Goal: Information Seeking & Learning: Learn about a topic

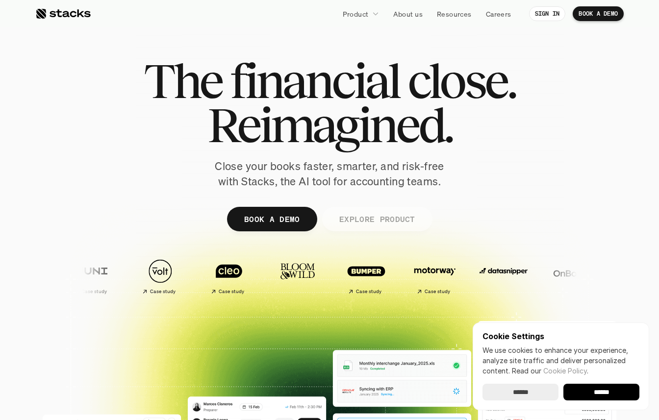
click at [381, 220] on p "EXPLORE PRODUCT" at bounding box center [377, 219] width 76 height 14
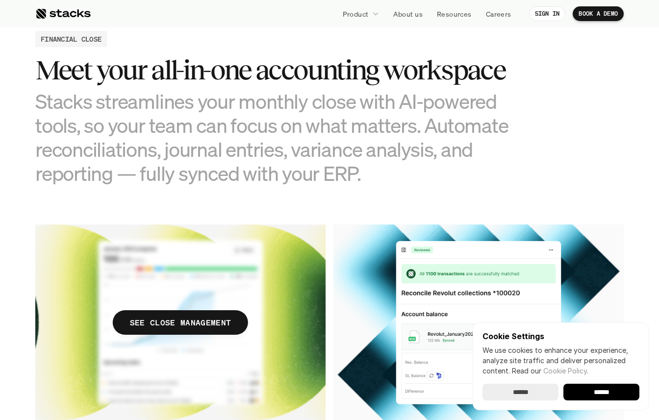
scroll to position [961, 0]
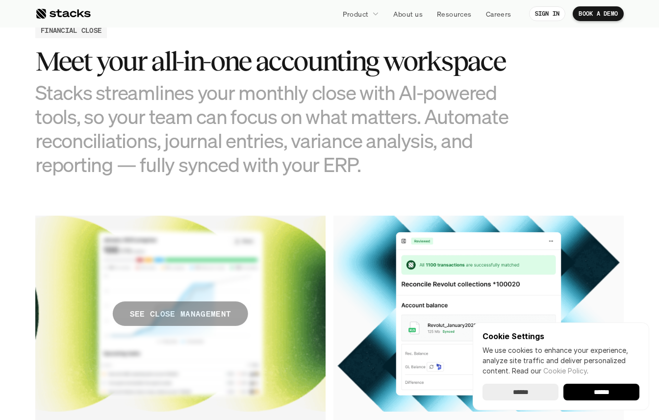
click at [208, 310] on p "SEE CLOSE MANAGEMENT" at bounding box center [180, 314] width 101 height 14
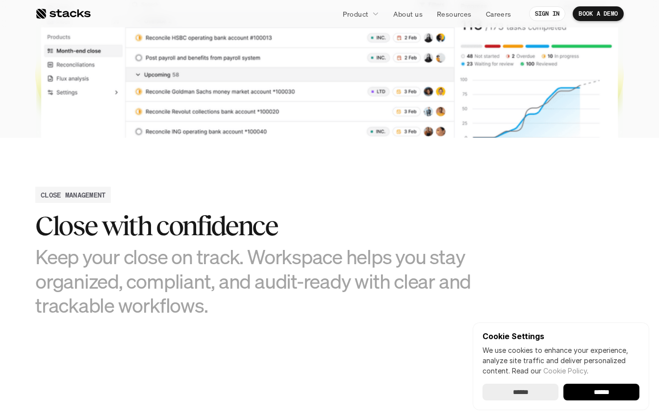
scroll to position [340, 0]
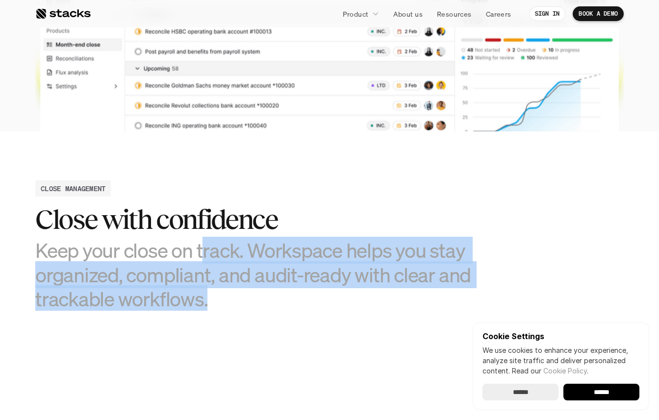
drag, startPoint x: 200, startPoint y: 244, endPoint x: 287, endPoint y: 305, distance: 106.6
click at [288, 305] on h3 "Keep your close on track. Workspace helps you stay organized, compliant, and au…" at bounding box center [255, 274] width 441 height 73
click at [287, 305] on h3 "Keep your close on track. Workspace helps you stay organized, compliant, and au…" at bounding box center [255, 274] width 441 height 73
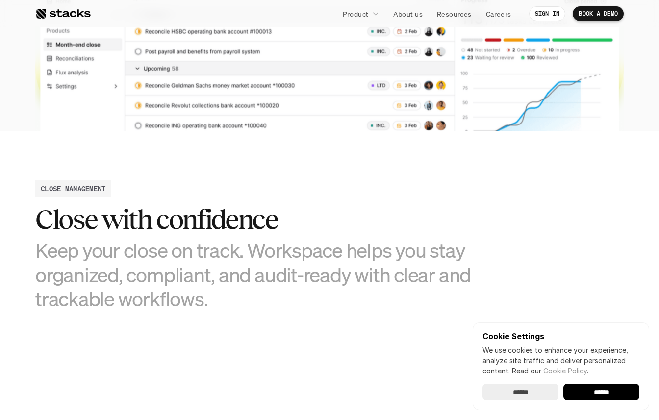
click at [287, 305] on h3 "Keep your close on track. Workspace helps you stay organized, compliant, and au…" at bounding box center [255, 274] width 441 height 73
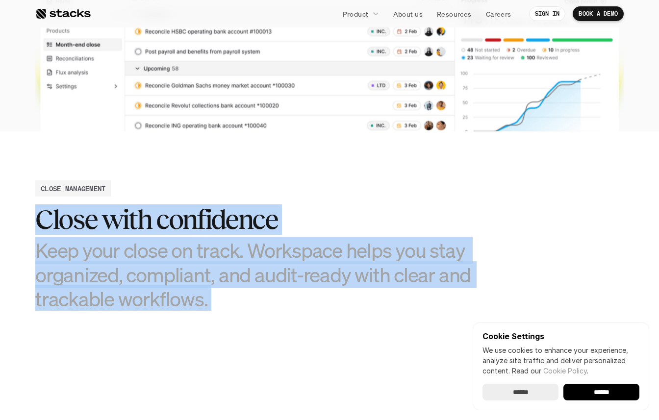
drag, startPoint x: 287, startPoint y: 305, endPoint x: 318, endPoint y: 190, distance: 119.3
click at [318, 190] on div "CLOSE MANAGEMENT Close with confidence Keep your close on track. Workspace help…" at bounding box center [329, 245] width 588 height 130
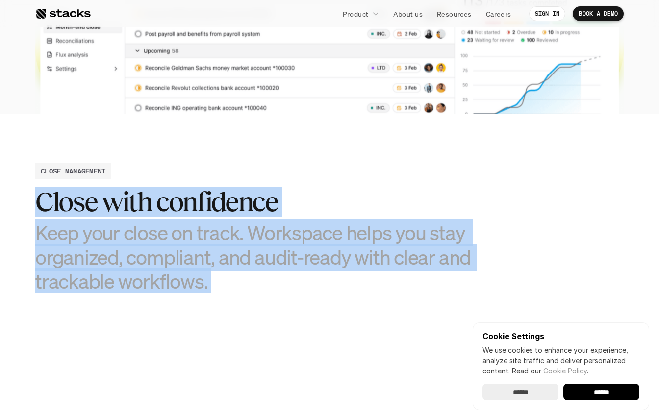
scroll to position [360, 0]
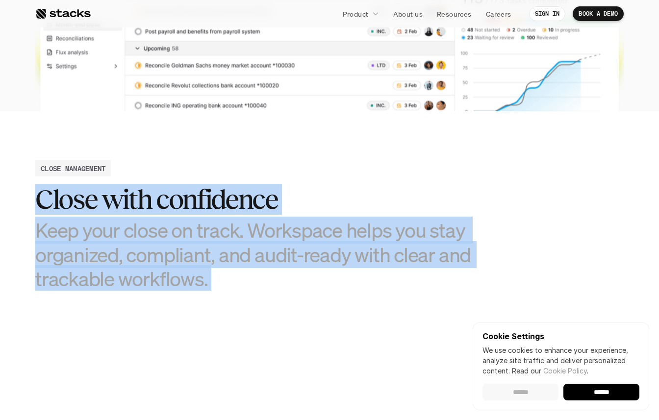
click at [531, 390] on input "******" at bounding box center [520, 392] width 76 height 17
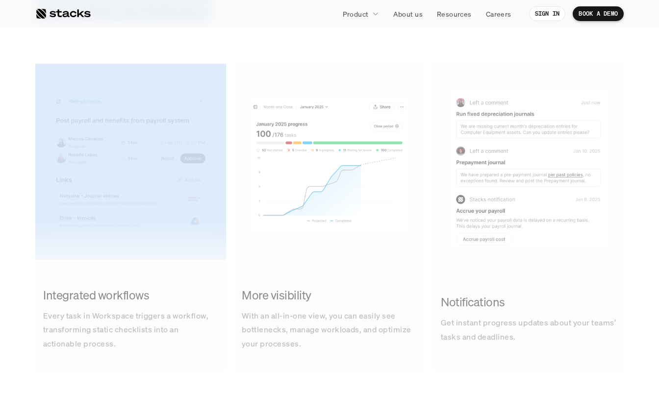
scroll to position [685, 0]
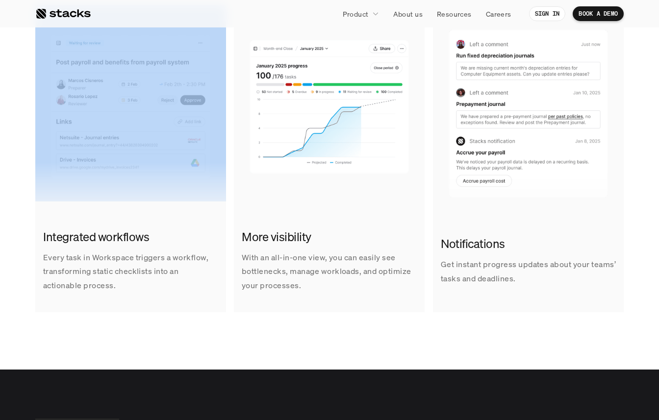
click at [278, 122] on img at bounding box center [329, 103] width 191 height 196
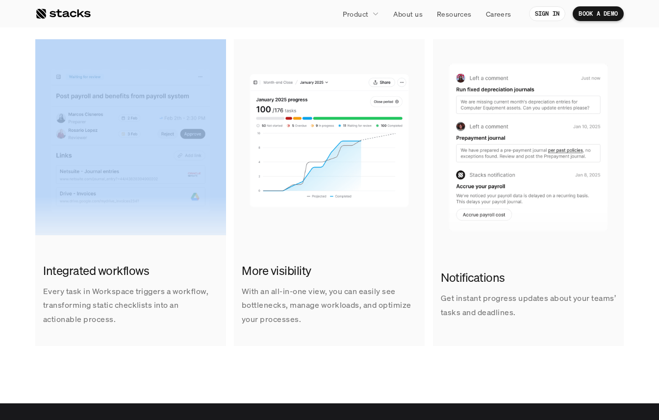
scroll to position [650, 0]
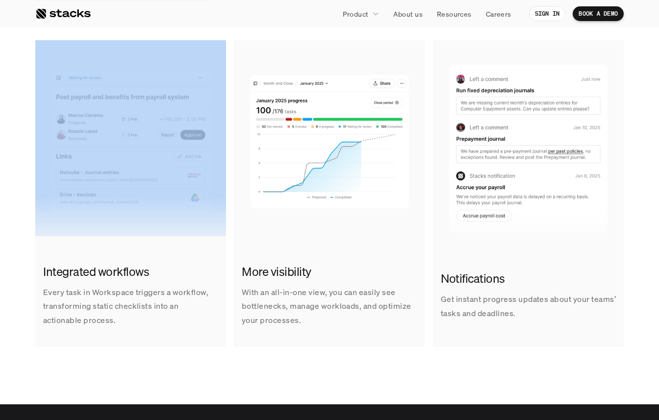
click at [505, 134] on img at bounding box center [528, 145] width 191 height 196
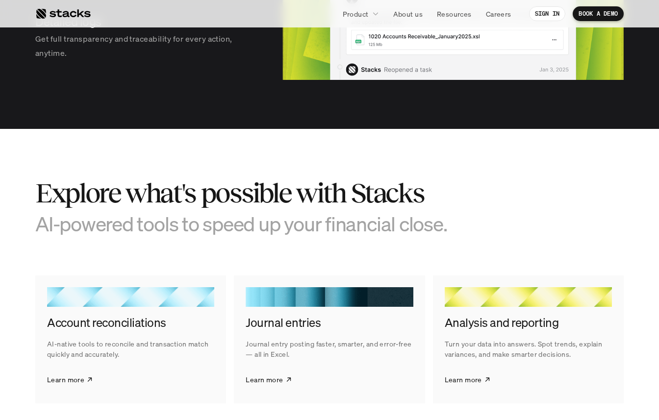
scroll to position [1382, 0]
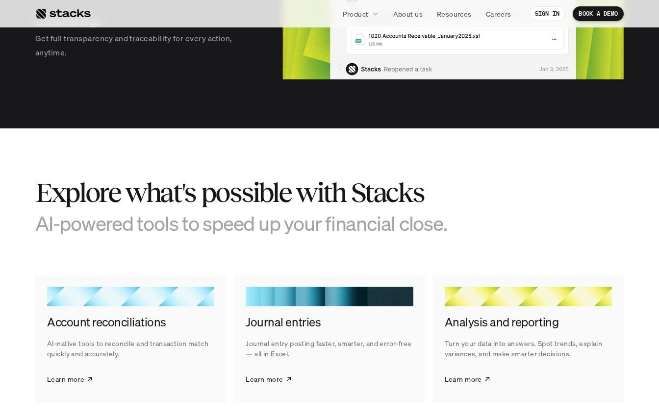
click at [264, 321] on h4 "Journal entries" at bounding box center [329, 322] width 167 height 17
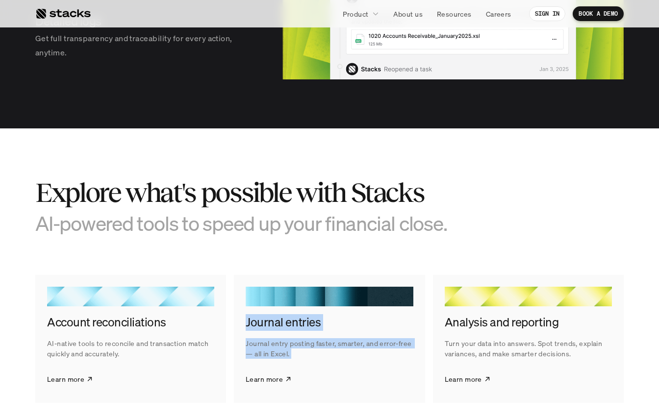
drag, startPoint x: 264, startPoint y: 321, endPoint x: 297, endPoint y: 352, distance: 45.1
click at [298, 352] on div "Journal entries Journal entry posting faster, smarter, and error-free — all in …" at bounding box center [329, 339] width 191 height 128
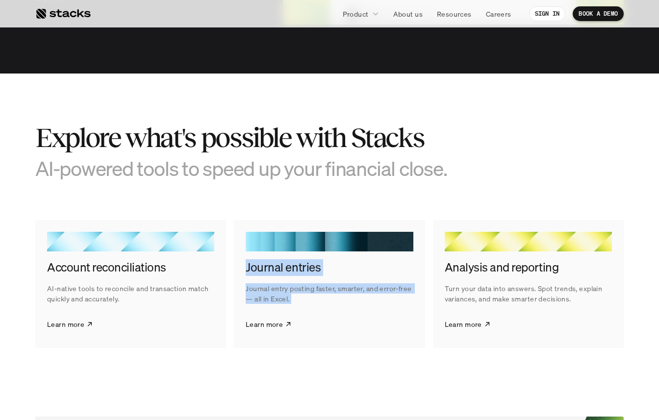
scroll to position [1443, 0]
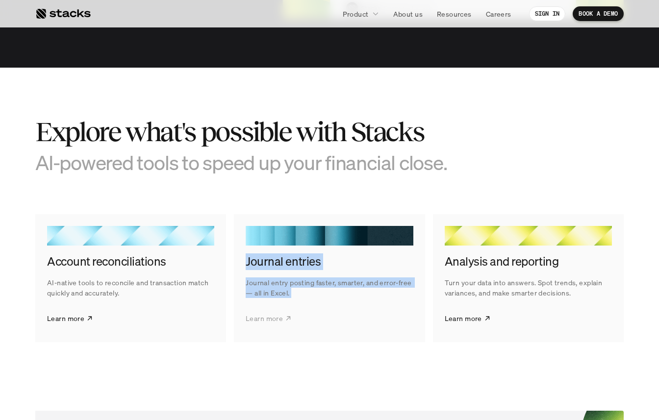
click at [286, 319] on icon at bounding box center [288, 318] width 7 height 8
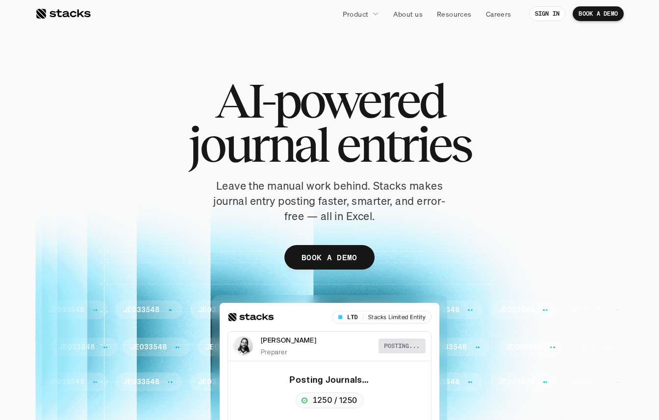
drag, startPoint x: 221, startPoint y: 108, endPoint x: 429, endPoint y: 222, distance: 238.0
click at [429, 223] on div "AI-powered journal entries Leave the manual work behind. Stacks makes journal e…" at bounding box center [329, 178] width 588 height 201
click at [429, 222] on p "Leave the manual work behind. Stacks makes journal entry posting faster, smarte…" at bounding box center [329, 200] width 245 height 45
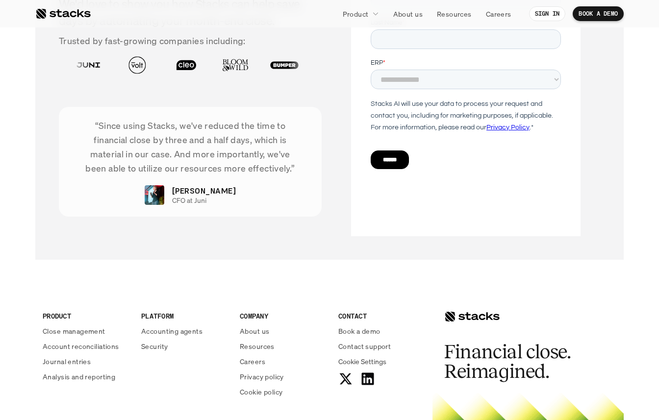
scroll to position [1893, 0]
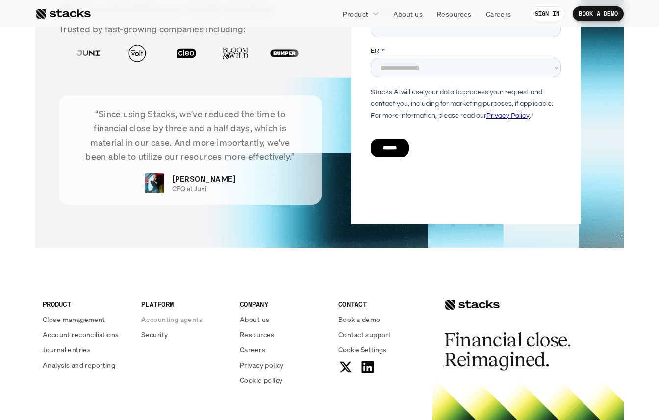
click at [171, 318] on p "Accounting agents" at bounding box center [171, 319] width 61 height 10
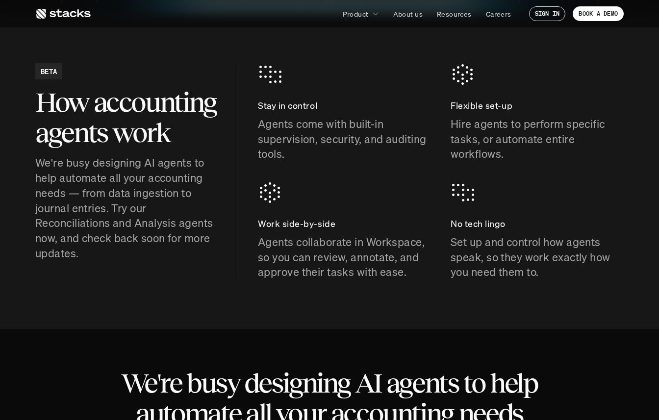
scroll to position [407, 0]
click at [52, 172] on p "We're busy designing AI agents to help automate all your accounting needs — fro…" at bounding box center [126, 209] width 183 height 106
click at [53, 173] on p "We're busy designing AI agents to help automate all your accounting needs — fro…" at bounding box center [126, 209] width 183 height 106
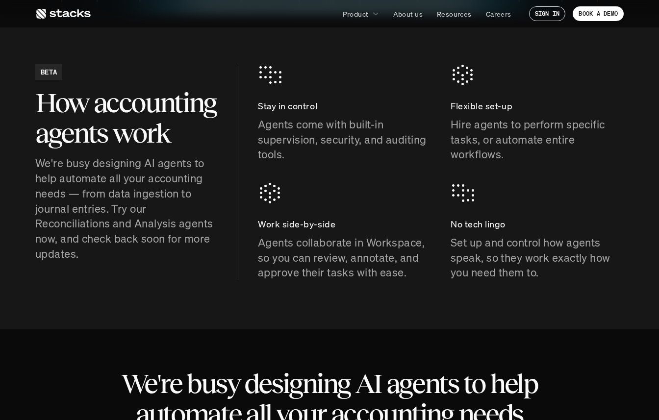
drag, startPoint x: 110, startPoint y: 204, endPoint x: 141, endPoint y: 253, distance: 57.7
click at [140, 254] on p "We're busy designing AI agents to help automate all your accounting needs — fro…" at bounding box center [126, 209] width 183 height 106
click at [141, 253] on p "We're busy designing AI agents to help automate all your accounting needs — fro…" at bounding box center [126, 209] width 183 height 106
drag, startPoint x: 141, startPoint y: 253, endPoint x: 135, endPoint y: 124, distance: 130.0
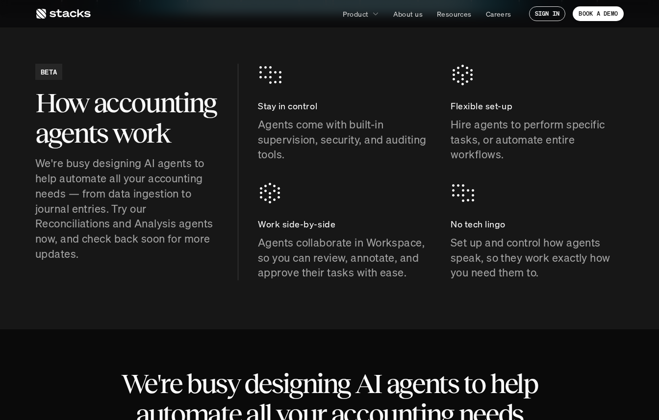
click at [135, 124] on div "BETA How accounting agents work We're busy designing AI agents to help automate…" at bounding box center [126, 163] width 183 height 198
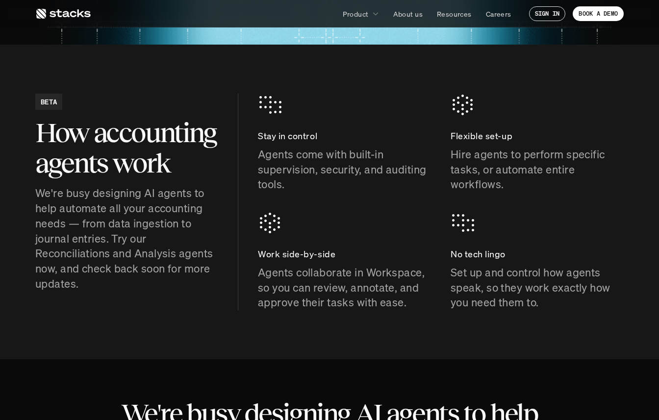
click at [282, 162] on p "Agents come with built-in supervision, security, and auditing tools." at bounding box center [344, 169] width 173 height 45
drag, startPoint x: 282, startPoint y: 162, endPoint x: 451, endPoint y: 303, distance: 219.9
click at [451, 303] on div "Stay in control Agents come with built-in supervision, security, and auditing t…" at bounding box center [441, 202] width 366 height 217
click at [497, 293] on p "Set up and control how agents speak, so they work exactly how you need them to." at bounding box center [536, 287] width 173 height 45
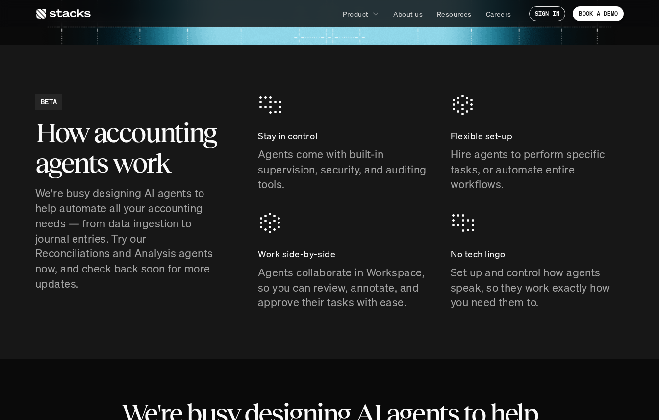
click at [497, 293] on p "Set up and control how agents speak, so they work exactly how you need them to." at bounding box center [536, 287] width 173 height 45
drag, startPoint x: 497, startPoint y: 293, endPoint x: 386, endPoint y: 127, distance: 199.3
click at [386, 127] on div "Stay in control Agents come with built-in supervision, security, and auditing t…" at bounding box center [441, 202] width 366 height 217
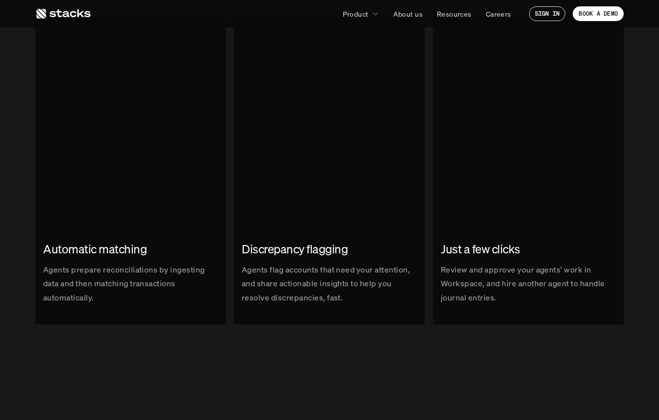
scroll to position [1139, 0]
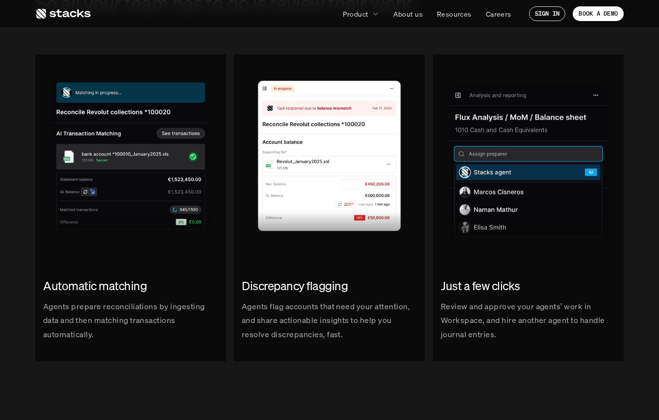
drag, startPoint x: 49, startPoint y: 297, endPoint x: 140, endPoint y: 333, distance: 98.1
click at [140, 334] on div "Automatic matching Agents prepare reconciliations by ingesting data and then ma…" at bounding box center [130, 309] width 191 height 79
click at [140, 333] on p "Agents prepare reconciliations by ingesting data and then matching transactions…" at bounding box center [130, 320] width 175 height 42
drag, startPoint x: 140, startPoint y: 333, endPoint x: 108, endPoint y: 290, distance: 53.6
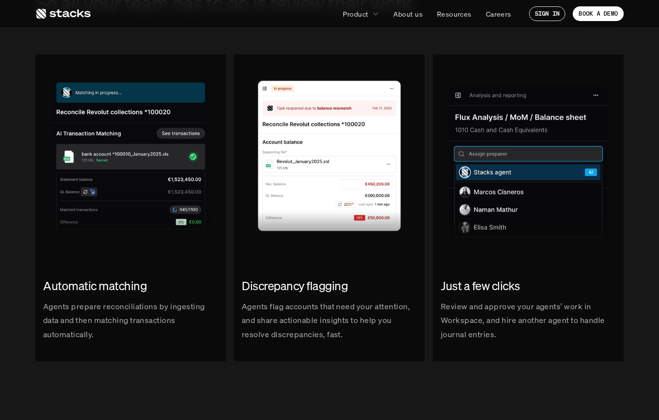
click at [108, 290] on div "Automatic matching Agents prepare reconciliations by ingesting data and then ma…" at bounding box center [130, 309] width 191 height 79
click at [108, 290] on h2 "Automatic matching" at bounding box center [130, 286] width 175 height 17
drag, startPoint x: 108, startPoint y: 290, endPoint x: 269, endPoint y: 333, distance: 166.8
click at [269, 333] on div "Automatic matching Agents prepare reconciliations by ingesting data and then ma…" at bounding box center [329, 216] width 588 height 325
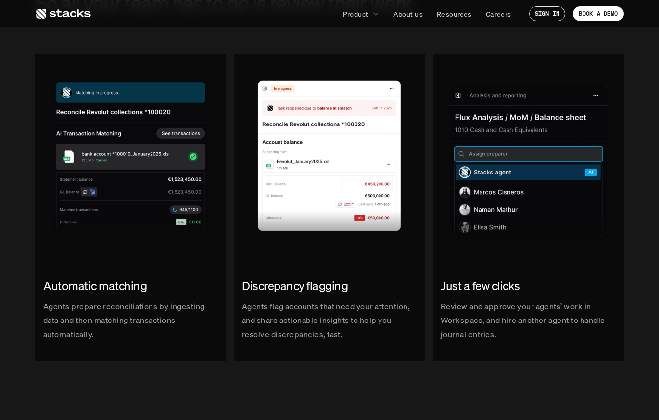
click at [269, 333] on p "Agents flag accounts that need your attention, and share actionable insights to…" at bounding box center [329, 320] width 175 height 42
drag, startPoint x: 269, startPoint y: 333, endPoint x: 256, endPoint y: 288, distance: 46.9
click at [256, 288] on div "Discrepancy flagging Agents flag accounts that need your attention, and share a…" at bounding box center [329, 309] width 191 height 79
click at [256, 288] on h2 "Discrepancy flagging" at bounding box center [329, 286] width 175 height 17
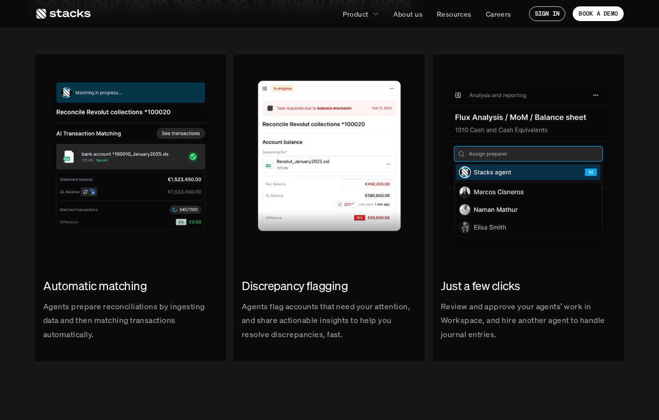
click at [256, 288] on h2 "Discrepancy flagging" at bounding box center [329, 286] width 175 height 17
drag, startPoint x: 256, startPoint y: 288, endPoint x: 362, endPoint y: 304, distance: 107.2
click at [362, 304] on div "Discrepancy flagging Agents flag accounts that need your attention, and share a…" at bounding box center [329, 309] width 191 height 79
click at [362, 304] on p "Agents flag accounts that need your attention, and share actionable insights to…" at bounding box center [329, 320] width 175 height 42
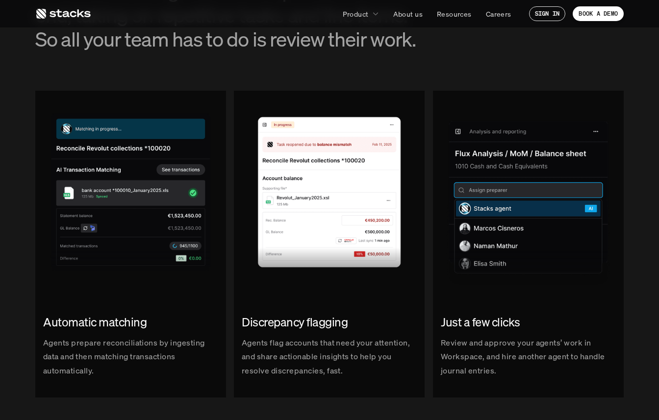
scroll to position [1097, 0]
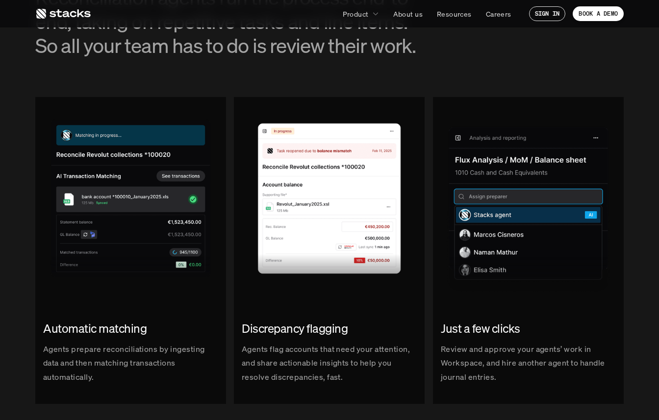
click at [237, 112] on img at bounding box center [329, 195] width 191 height 196
drag, startPoint x: 237, startPoint y: 112, endPoint x: 514, endPoint y: 325, distance: 350.2
click at [514, 325] on div "Automatic matching Agents prepare reconciliations by ingesting data and then ma…" at bounding box center [329, 259] width 588 height 325
click at [528, 363] on p "Review and approve your agents’ work in Workspace, and hire another agent to ha…" at bounding box center [528, 363] width 175 height 42
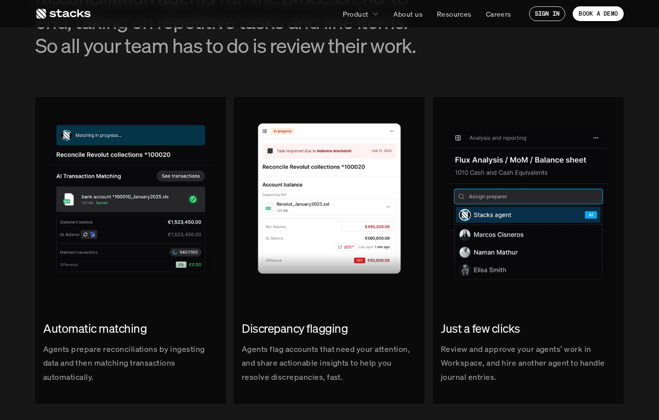
drag, startPoint x: 528, startPoint y: 363, endPoint x: 255, endPoint y: 112, distance: 370.5
click at [255, 112] on div "Automatic matching Agents prepare reconciliations by ingesting data and then ma…" at bounding box center [329, 259] width 588 height 325
click at [89, 85] on section "RECONCILIATIONS Your reconciliations agent Get your team out of spreadsheets. R…" at bounding box center [329, 165] width 659 height 612
drag, startPoint x: 89, startPoint y: 85, endPoint x: 532, endPoint y: 380, distance: 532.7
click at [532, 380] on section "RECONCILIATIONS Your reconciliations agent Get your team out of spreadsheets. R…" at bounding box center [329, 165] width 659 height 612
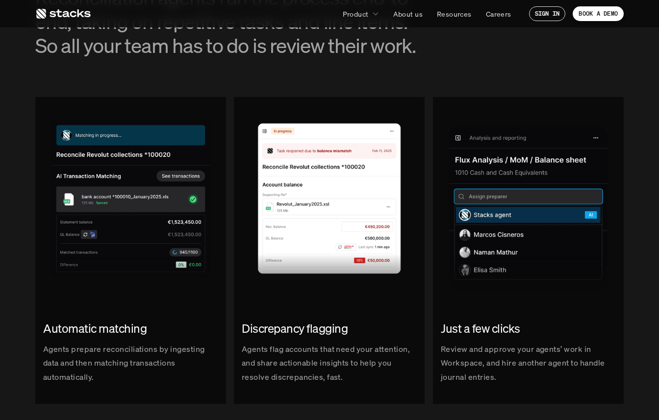
click at [532, 380] on p "Review and approve your agents’ work in Workspace, and hire another agent to ha…" at bounding box center [528, 363] width 175 height 42
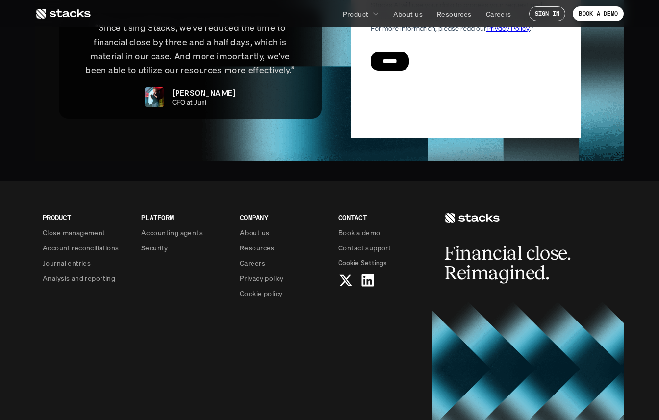
scroll to position [2340, 0]
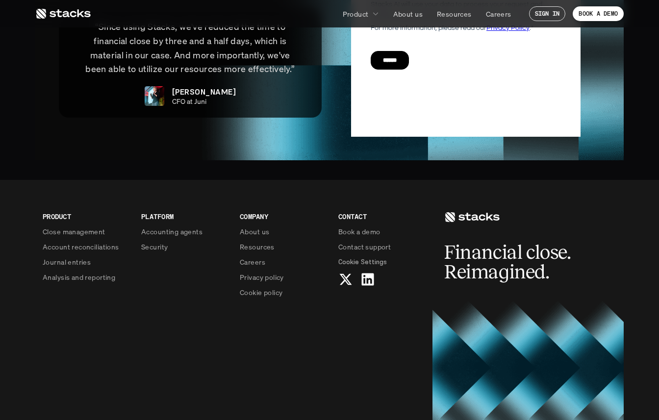
click at [256, 226] on p "About us" at bounding box center [254, 231] width 29 height 10
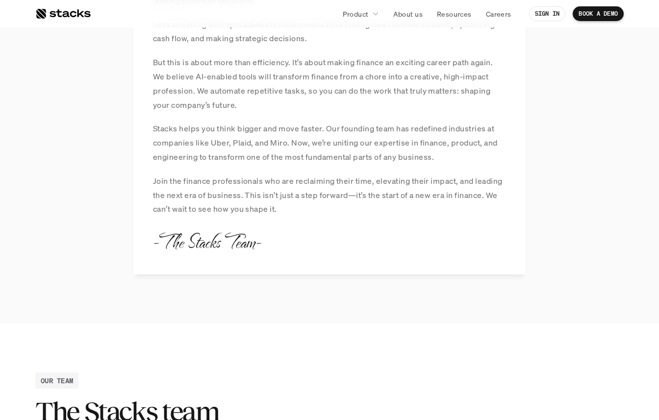
scroll to position [921, 0]
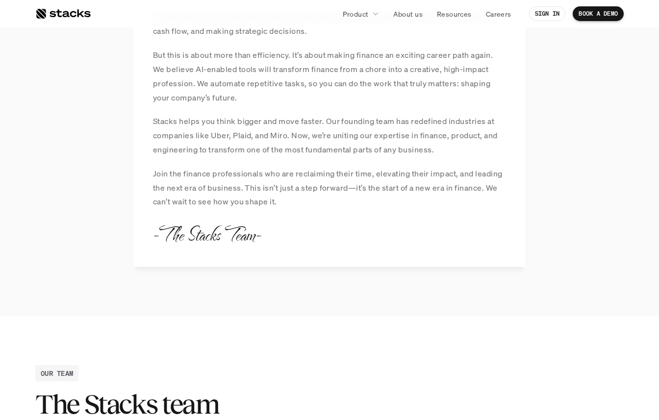
click at [175, 231] on p "-The Stacks Team-" at bounding box center [207, 234] width 108 height 27
click at [314, 244] on div "MANIFESTO At Stacks, we believe finance isn’t just bookkeeping. It's a powerful…" at bounding box center [329, 3] width 392 height 527
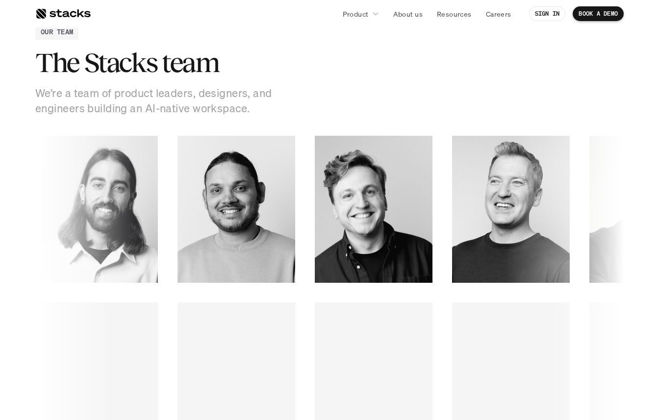
scroll to position [1265, 0]
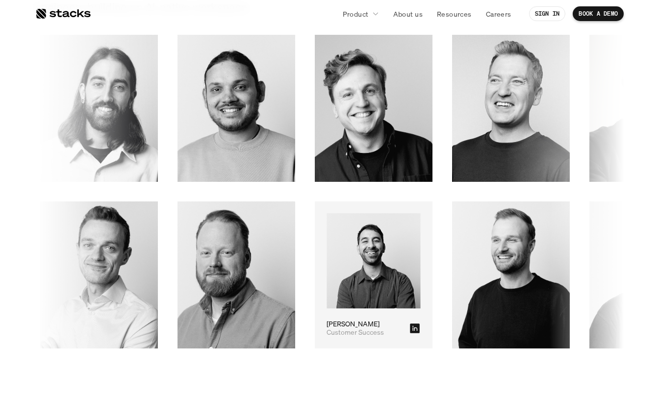
scroll to position [1364, 0]
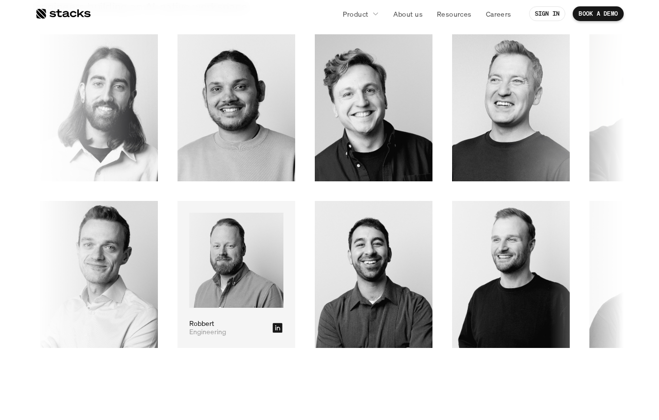
click at [283, 327] on icon at bounding box center [278, 328] width 12 height 12
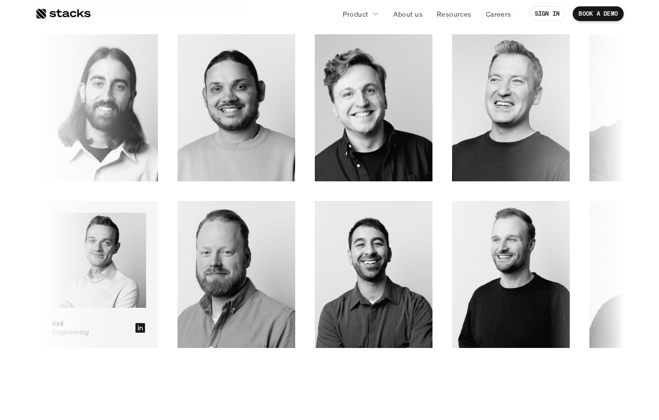
click at [145, 327] on icon at bounding box center [140, 328] width 10 height 10
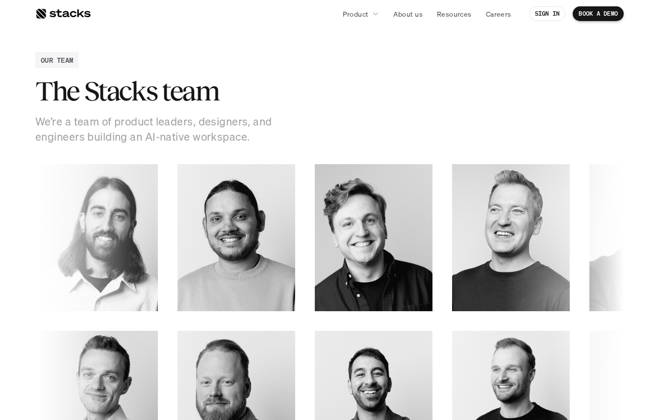
scroll to position [1235, 0]
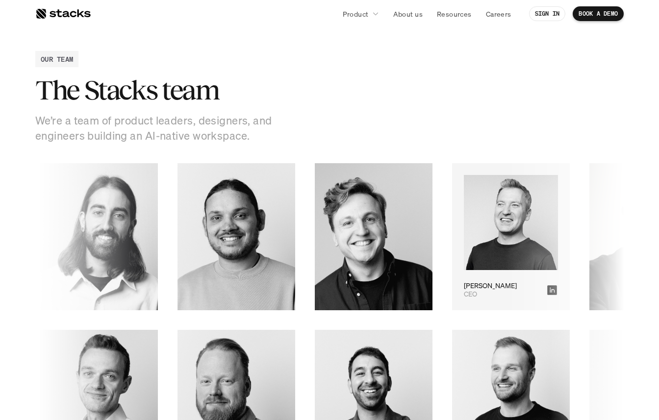
click at [464, 215] on img at bounding box center [511, 223] width 94 height 96
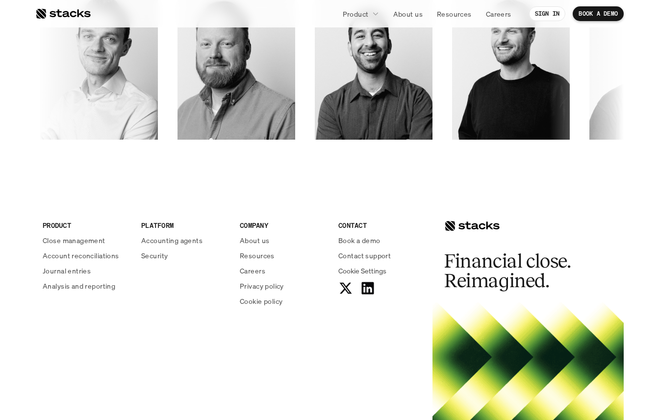
scroll to position [1573, 0]
click at [90, 270] on p "Journal entries" at bounding box center [67, 270] width 48 height 10
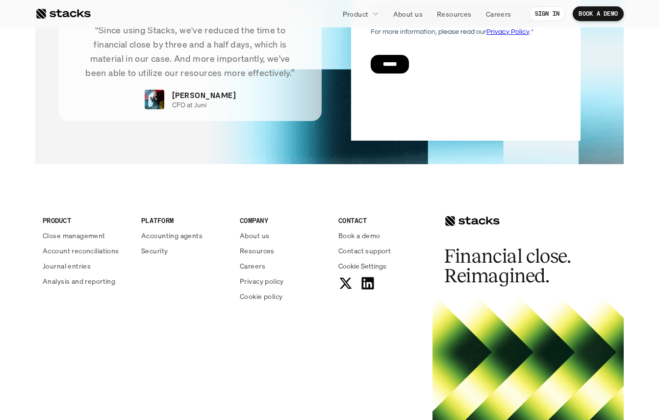
scroll to position [1982, 0]
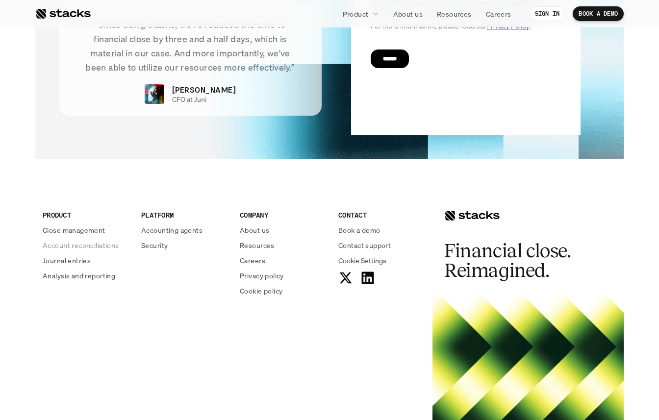
click at [101, 247] on p "Account reconciliations" at bounding box center [81, 245] width 76 height 10
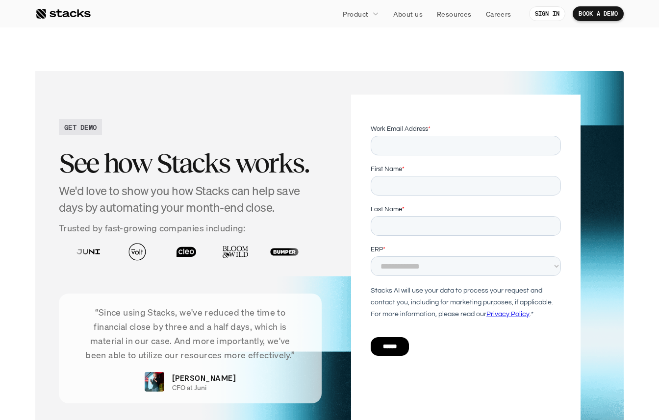
scroll to position [2088, 0]
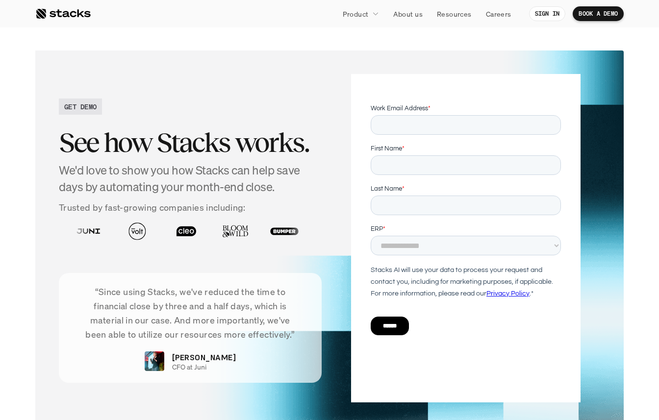
click at [179, 139] on h2 "See how Stacks works." at bounding box center [190, 142] width 263 height 30
drag, startPoint x: 179, startPoint y: 139, endPoint x: 268, endPoint y: 386, distance: 262.1
click at [268, 386] on div "GET DEMO See how Stacks works. We'd love to show you how Stacks can help save d…" at bounding box center [329, 238] width 541 height 328
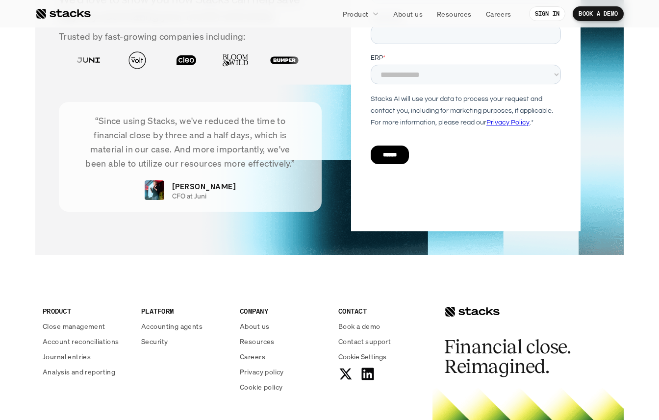
scroll to position [2266, 0]
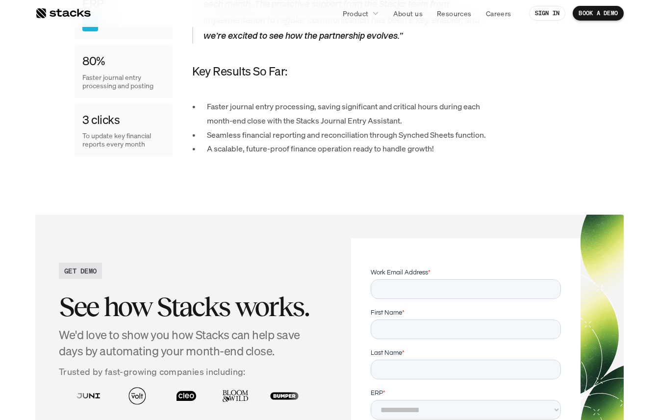
scroll to position [1237, 0]
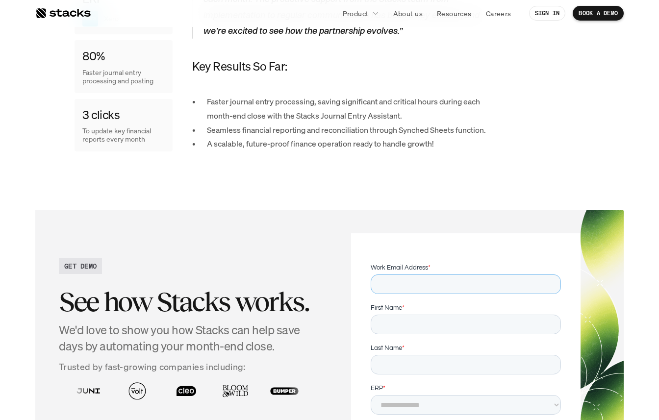
click at [469, 277] on input "Work Email Address *" at bounding box center [465, 285] width 190 height 20
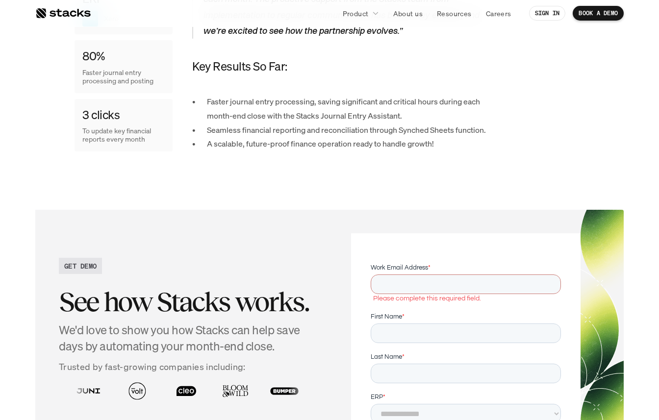
click at [448, 233] on div at bounding box center [465, 397] width 229 height 328
click at [442, 272] on label "Work Email Address *" at bounding box center [465, 268] width 190 height 10
click at [442, 275] on input "Work Email Address *" at bounding box center [465, 285] width 190 height 20
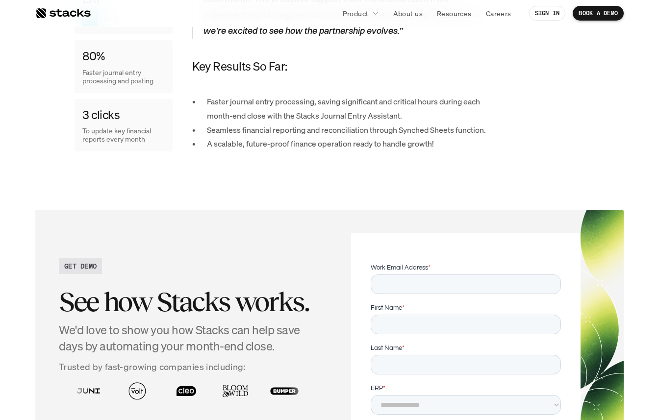
click at [442, 272] on label "Work Email Address *" at bounding box center [465, 268] width 190 height 10
click at [442, 275] on input "Work Email Address *" at bounding box center [465, 285] width 190 height 20
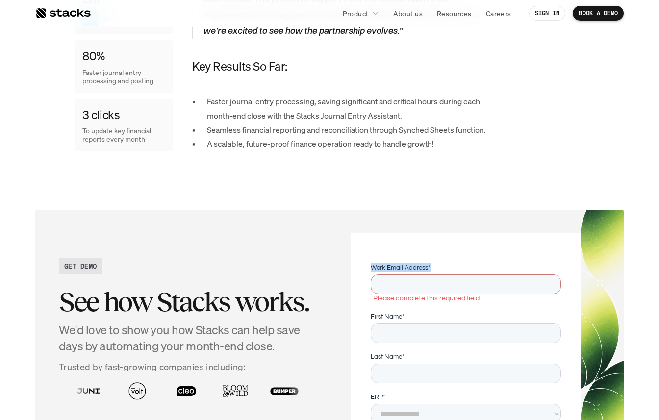
click at [442, 272] on label "Work Email Address *" at bounding box center [465, 268] width 190 height 10
click at [442, 275] on input "Work Email Address *" at bounding box center [465, 285] width 190 height 20
click at [442, 305] on form "**********" at bounding box center [465, 387] width 190 height 249
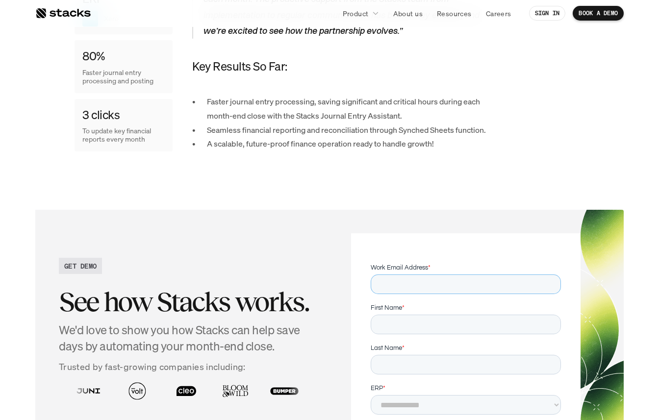
click at [427, 282] on input "Work Email Address *" at bounding box center [465, 285] width 190 height 20
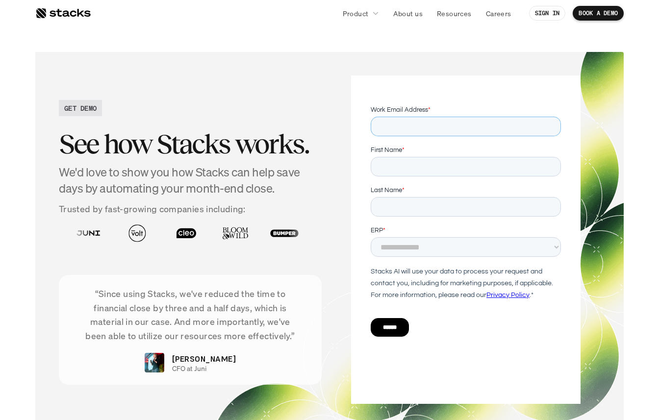
scroll to position [1399, 0]
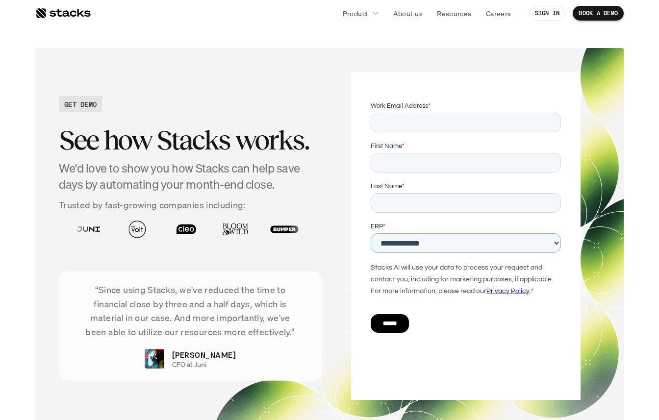
click at [414, 245] on select "**********" at bounding box center [465, 243] width 190 height 20
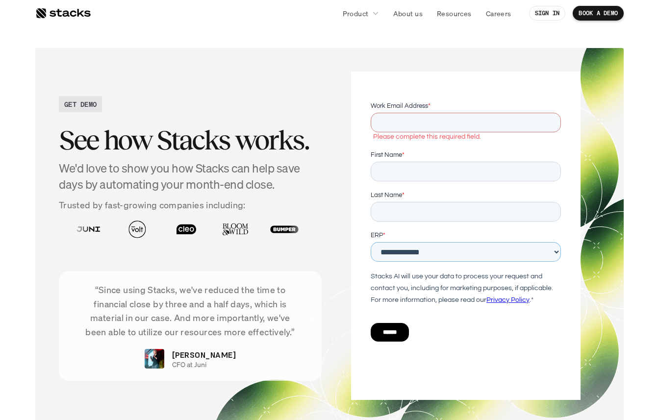
select select "*****"
click at [395, 283] on div "Stacks AI will use your data to process your request and contact you, including…" at bounding box center [465, 288] width 190 height 35
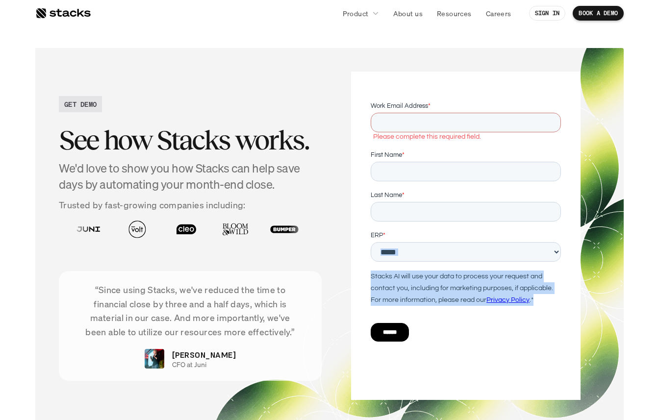
drag, startPoint x: 395, startPoint y: 283, endPoint x: 397, endPoint y: 250, distance: 33.4
click at [397, 250] on form "**********" at bounding box center [465, 225] width 190 height 249
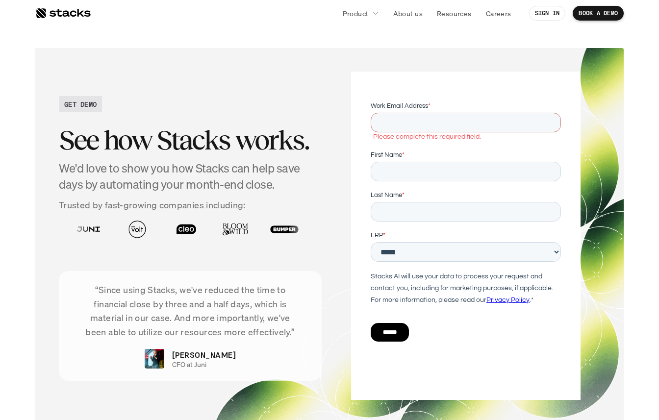
click at [424, 293] on div "Stacks AI will use your data to process your request and contact you, including…" at bounding box center [465, 288] width 190 height 35
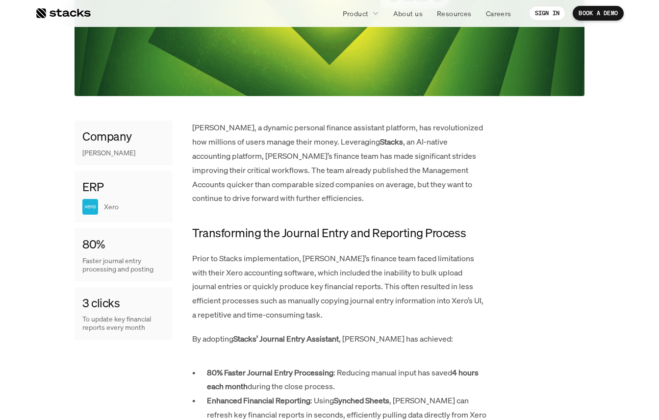
scroll to position [0, 0]
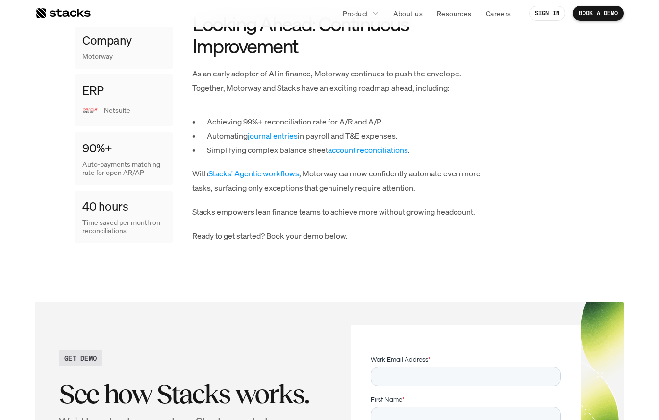
scroll to position [1334, 0]
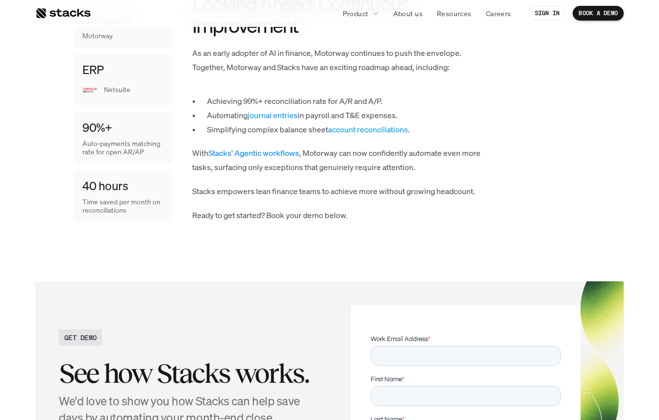
click at [263, 148] on link "Stacks' Agentic workflows" at bounding box center [253, 153] width 91 height 11
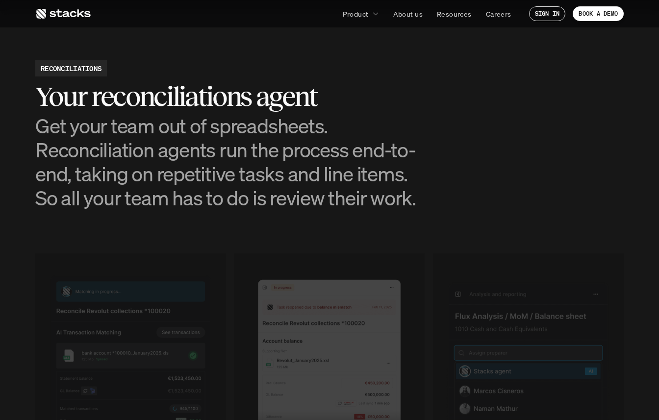
scroll to position [989, 0]
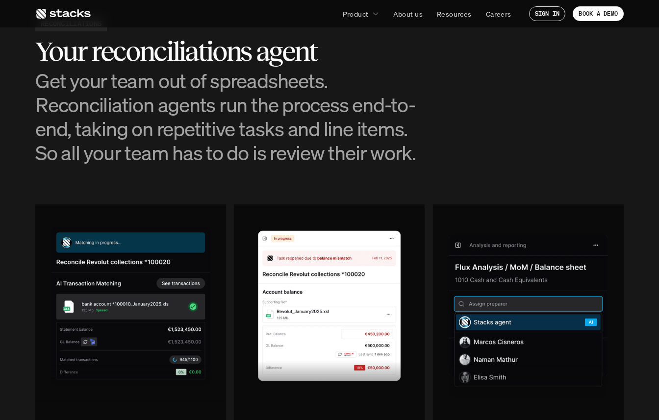
click at [229, 250] on div "Automatic matching Agents prepare reconciliations by ingesting data and then ma…" at bounding box center [329, 366] width 588 height 325
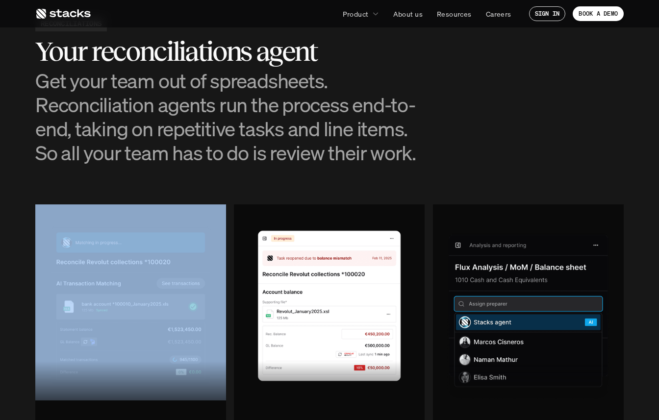
click at [229, 250] on div "Automatic matching Agents prepare reconciliations by ingesting data and then ma…" at bounding box center [329, 366] width 588 height 325
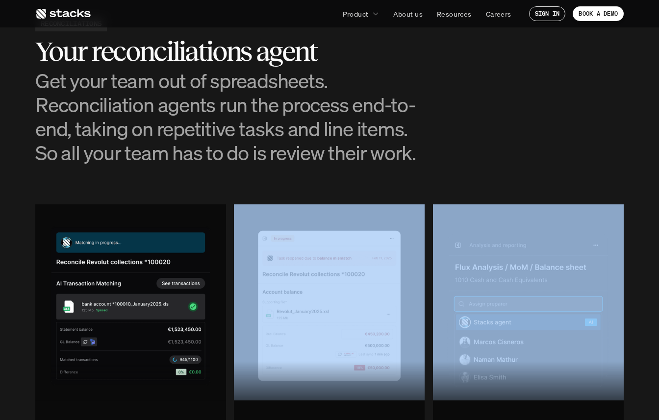
drag, startPoint x: 229, startPoint y: 250, endPoint x: 476, endPoint y: 225, distance: 247.9
click at [476, 224] on div "Automatic matching Agents prepare reconciliations by ingesting data and then ma…" at bounding box center [329, 366] width 588 height 325
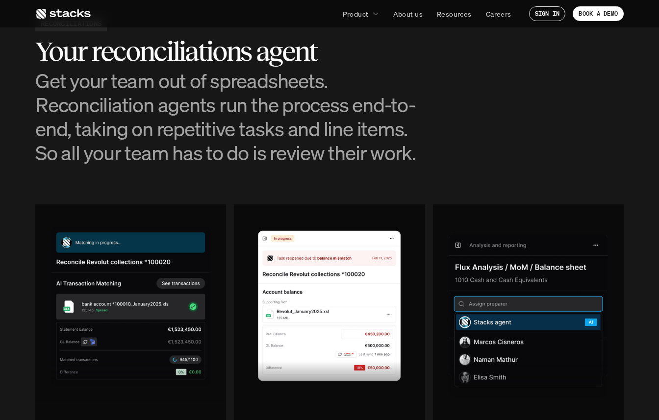
click at [491, 202] on section "RECONCILIATIONS Your reconciliations agent Get your team out of spreadsheets. R…" at bounding box center [329, 272] width 659 height 612
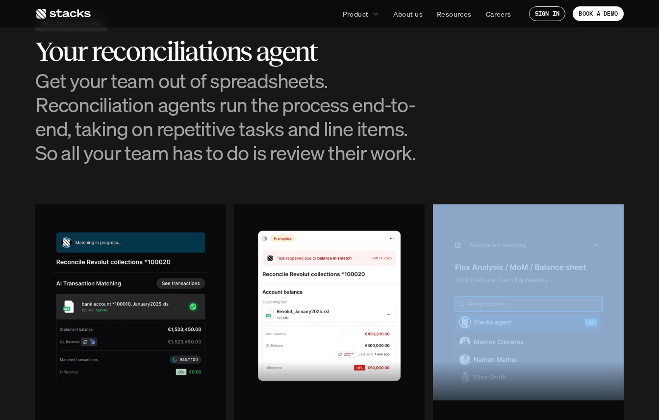
click at [491, 202] on section "RECONCILIATIONS Your reconciliations agent Get your team out of spreadsheets. R…" at bounding box center [329, 272] width 659 height 612
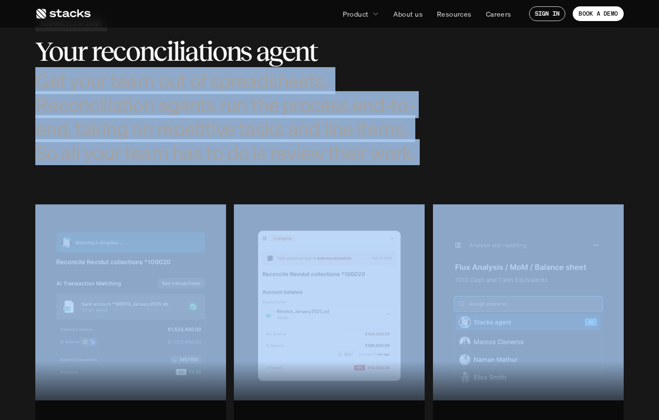
drag, startPoint x: 491, startPoint y: 202, endPoint x: 114, endPoint y: 182, distance: 378.0
click at [114, 182] on section "RECONCILIATIONS Your reconciliations agent Get your team out of spreadsheets. R…" at bounding box center [329, 272] width 659 height 612
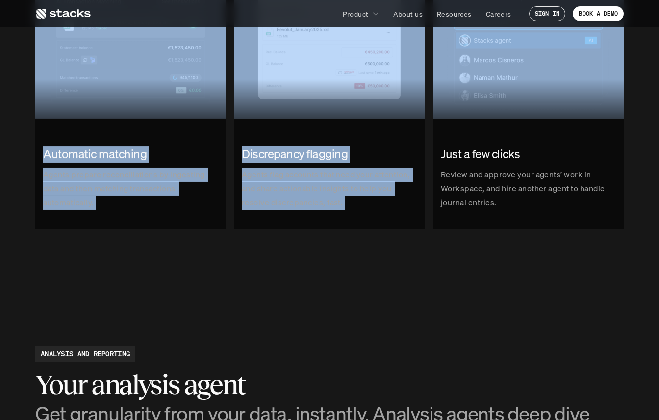
scroll to position [1321, 0]
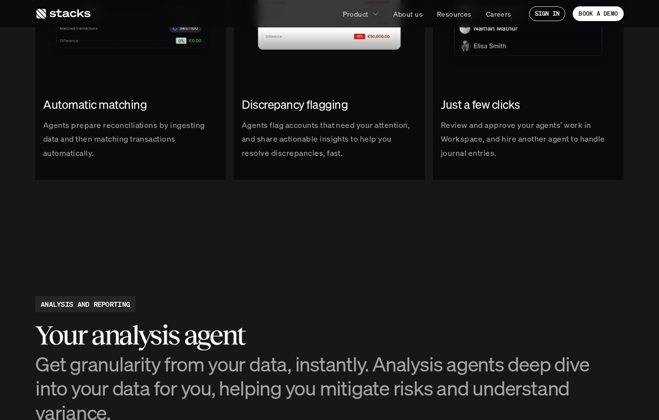
click at [94, 148] on p "Agents prepare reconciliations by ingesting data and then matching transactions…" at bounding box center [130, 139] width 175 height 42
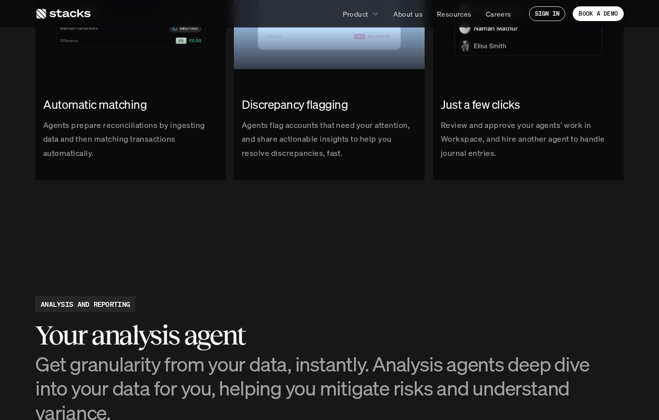
click at [94, 148] on p "Agents prepare reconciliations by ingesting data and then matching transactions…" at bounding box center [130, 139] width 175 height 42
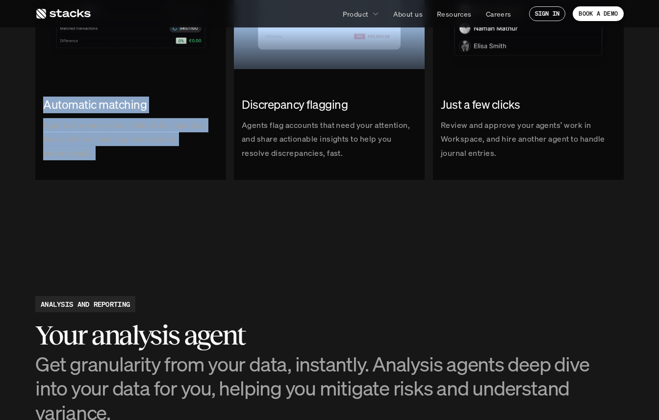
drag, startPoint x: 94, startPoint y: 148, endPoint x: 101, endPoint y: 96, distance: 53.0
click at [101, 96] on div "Automatic matching Agents prepare reconciliations by ingesting data and then ma…" at bounding box center [130, 128] width 191 height 79
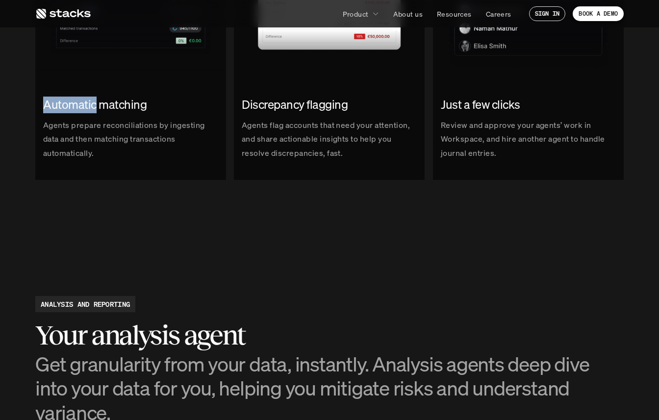
click at [101, 96] on div "Automatic matching Agents prepare reconciliations by ingesting data and then ma…" at bounding box center [130, 128] width 191 height 79
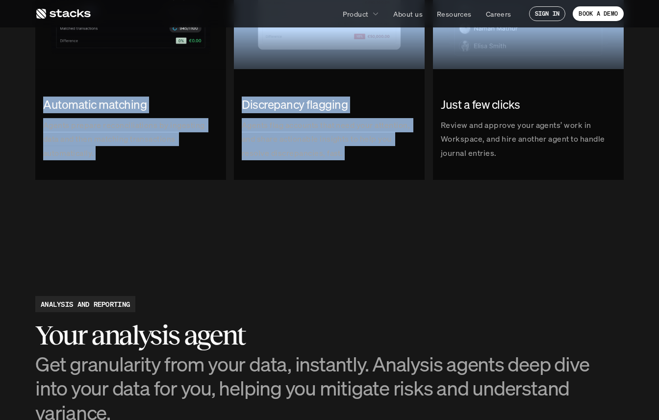
drag, startPoint x: 101, startPoint y: 96, endPoint x: 301, endPoint y: 198, distance: 224.7
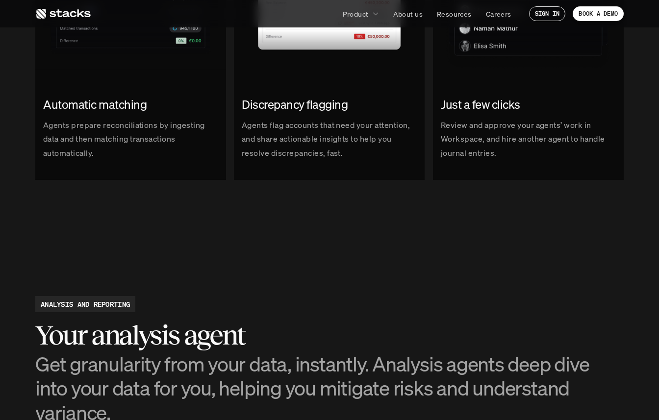
click at [530, 154] on p "Review and approve your agents’ work in Workspace, and hire another agent to ha…" at bounding box center [528, 139] width 175 height 42
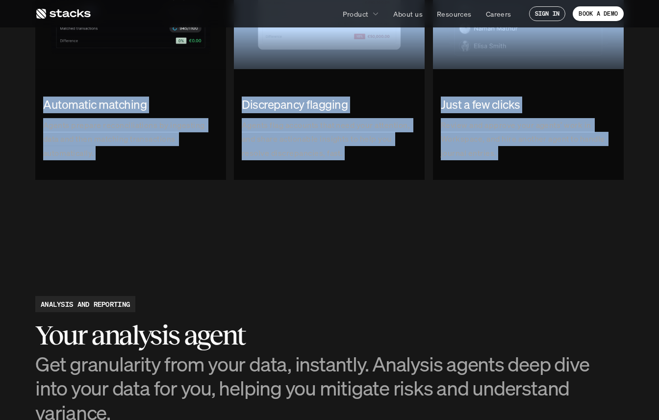
drag, startPoint x: 530, startPoint y: 154, endPoint x: 79, endPoint y: 55, distance: 462.1
click at [79, 55] on div "Automatic matching Agents prepare reconciliations by ingesting data and then ma…" at bounding box center [329, 35] width 588 height 325
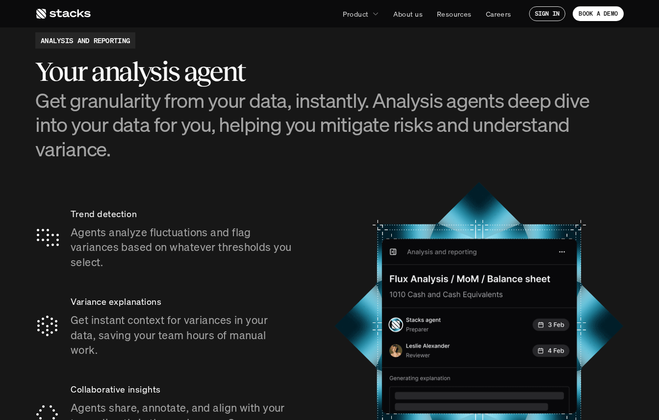
scroll to position [1593, 0]
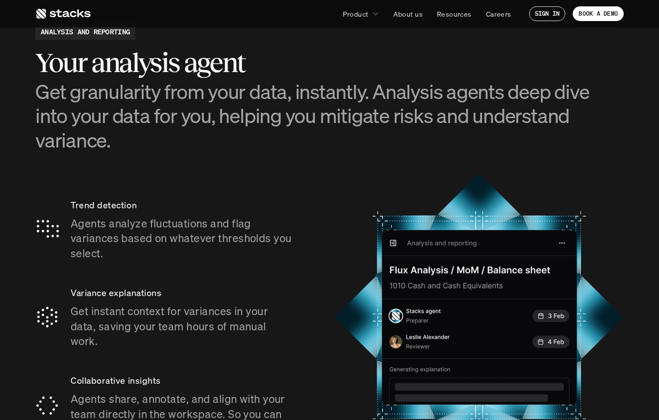
click at [97, 198] on p "Trend detection" at bounding box center [183, 205] width 225 height 14
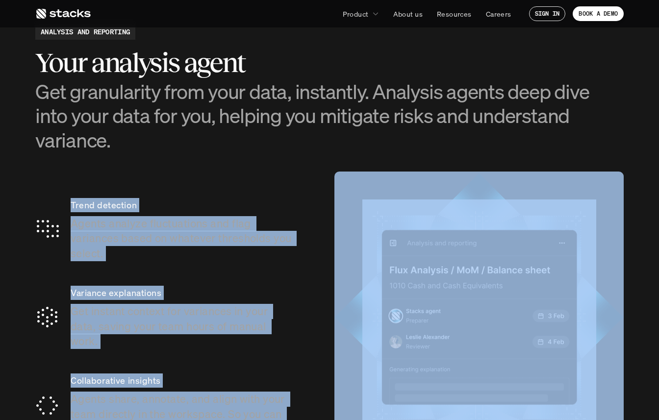
drag, startPoint x: 97, startPoint y: 179, endPoint x: 342, endPoint y: 269, distance: 261.5
click at [342, 269] on div "Trend detection Agents analyze fluctuations and flag variances based on whateve…" at bounding box center [329, 318] width 588 height 292
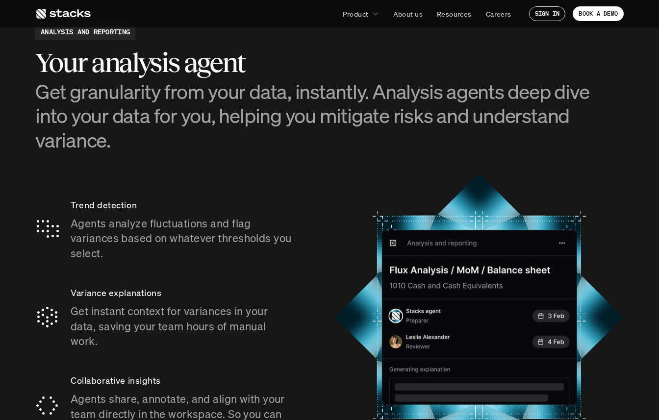
click at [324, 283] on div "Trend detection Agents analyze fluctuations and flag variances based on whateve…" at bounding box center [329, 318] width 588 height 292
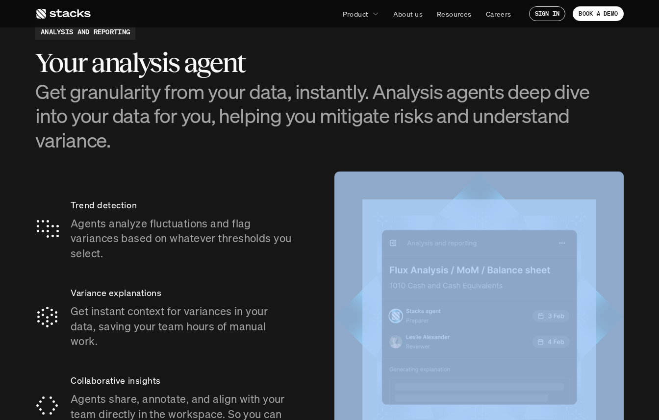
click at [324, 283] on div "Trend detection Agents analyze fluctuations and flag variances based on whateve…" at bounding box center [329, 318] width 588 height 292
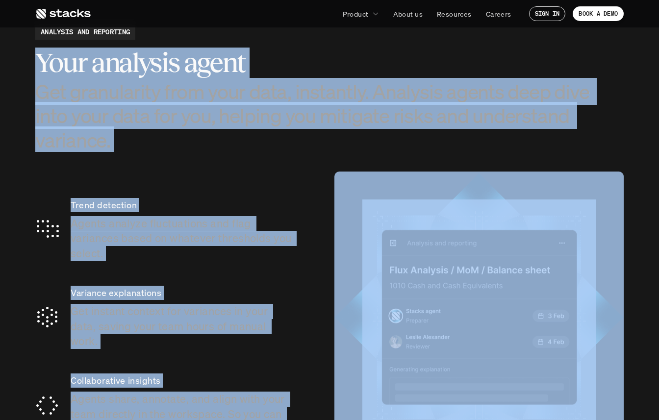
drag, startPoint x: 324, startPoint y: 283, endPoint x: 325, endPoint y: 56, distance: 227.0
click at [324, 56] on section "ANALYSIS AND REPORTING Your analysis agent Get granularity from your data, inst…" at bounding box center [329, 244] width 659 height 538
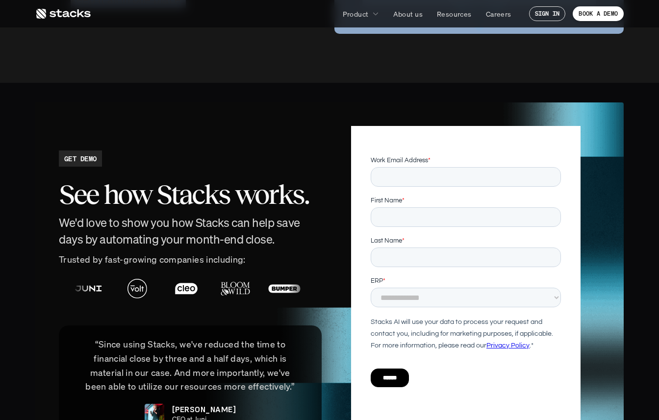
scroll to position [2115, 0]
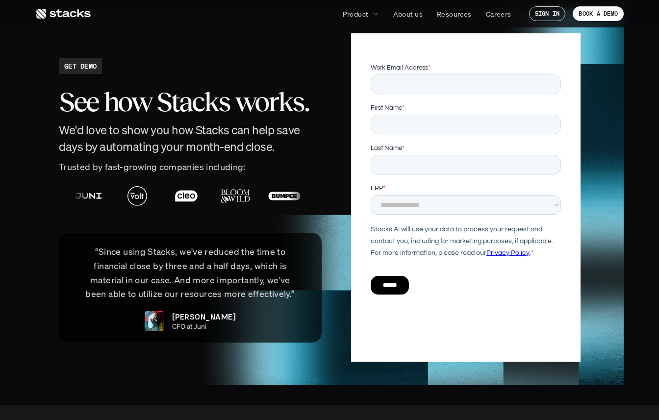
click at [116, 122] on h4 "We'd love to show you how Stacks can help save days by automating your month-en…" at bounding box center [190, 138] width 263 height 33
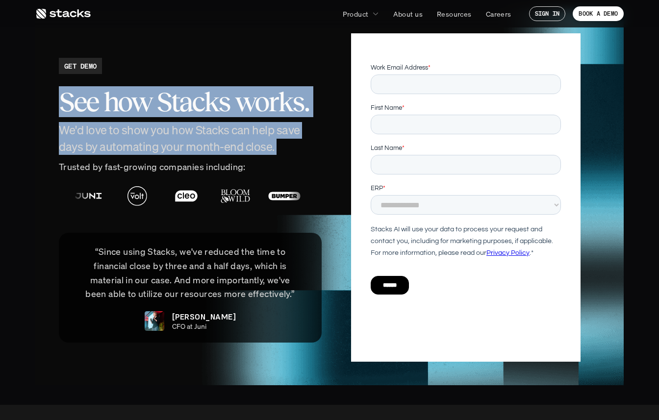
drag, startPoint x: 116, startPoint y: 109, endPoint x: 123, endPoint y: 83, distance: 26.9
click at [123, 83] on div "See how Stacks works. We'd love to show you how Stacks can help save days by au…" at bounding box center [190, 117] width 263 height 76
